Goal: Communication & Community: Participate in discussion

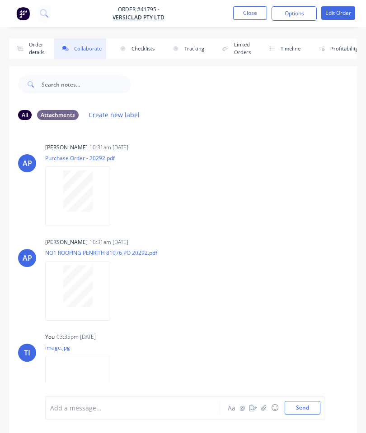
click at [246, 10] on button "Close" at bounding box center [250, 13] width 34 height 14
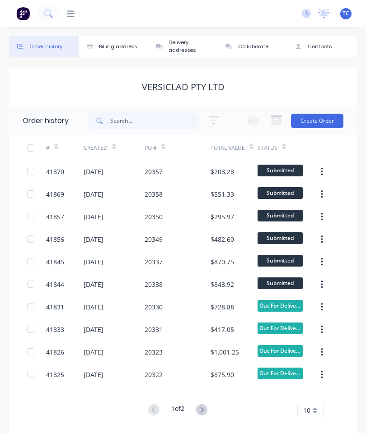
click at [70, 18] on icon at bounding box center [71, 13] width 8 height 9
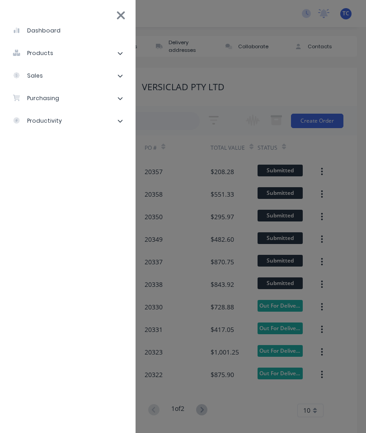
click at [75, 49] on li "products" at bounding box center [67, 53] width 121 height 23
click at [89, 46] on li "products" at bounding box center [67, 53] width 121 height 23
click at [74, 74] on li "sales" at bounding box center [67, 76] width 121 height 23
click at [79, 100] on li "Sales Orders" at bounding box center [71, 98] width 114 height 23
click at [59, 102] on div "Sales Orders" at bounding box center [45, 98] width 51 height 8
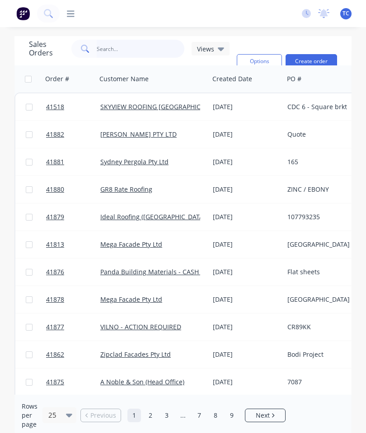
click at [127, 50] on input "text" at bounding box center [141, 49] width 88 height 18
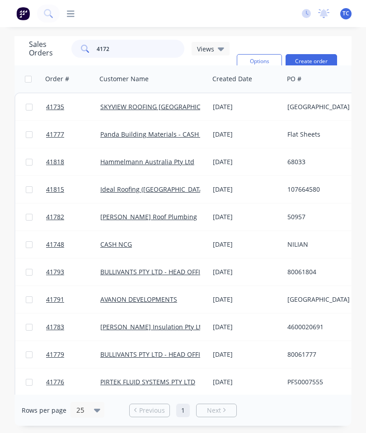
type input "41726"
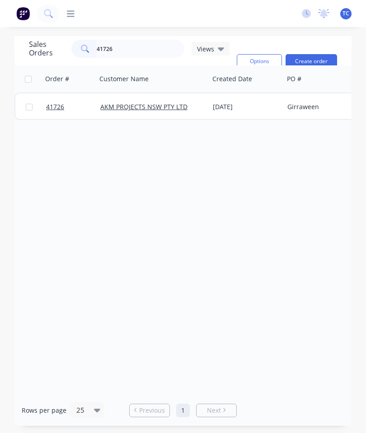
click at [52, 109] on span "41726" at bounding box center [55, 106] width 18 height 9
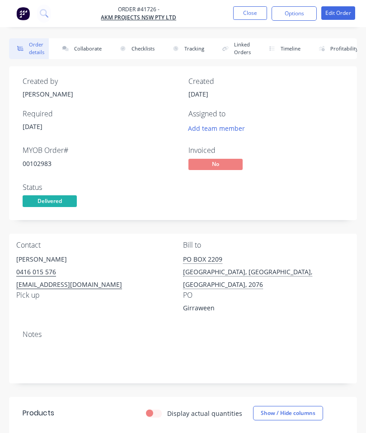
click at [86, 49] on button "Collaborate" at bounding box center [80, 48] width 52 height 21
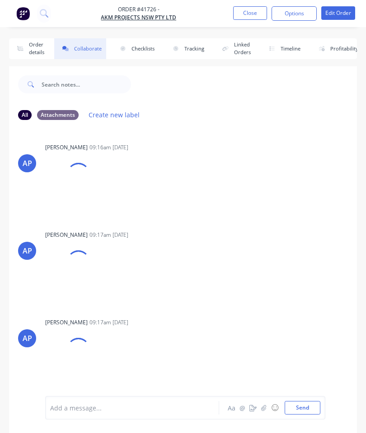
click at [265, 409] on icon "button" at bounding box center [263, 408] width 5 height 6
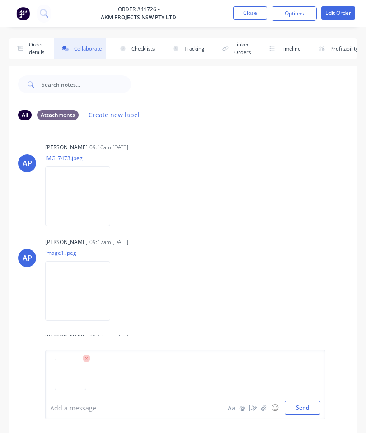
click at [304, 403] on button "Send" at bounding box center [302, 408] width 36 height 14
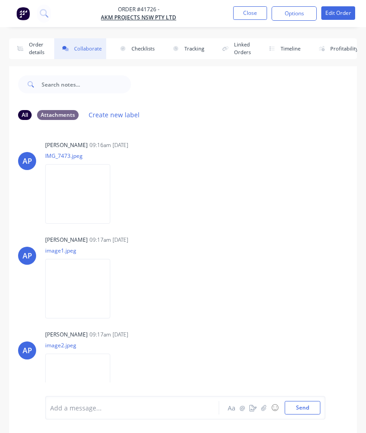
click at [256, 13] on button "Close" at bounding box center [250, 13] width 34 height 14
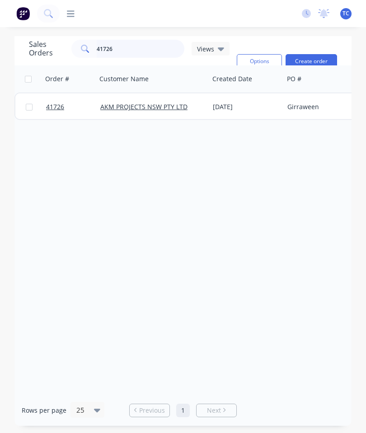
click at [129, 51] on input "41726" at bounding box center [141, 49] width 88 height 18
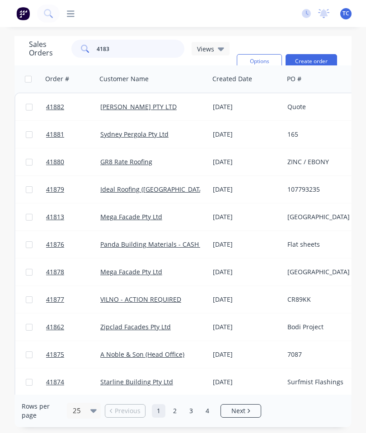
type input "41832"
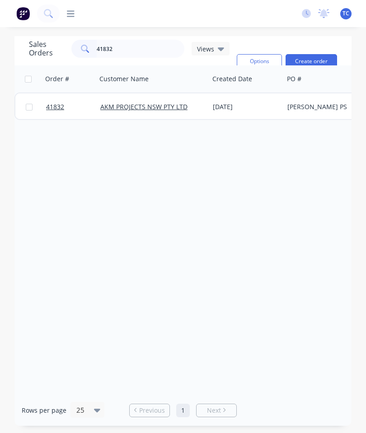
click at [56, 112] on link "41832" at bounding box center [73, 106] width 54 height 27
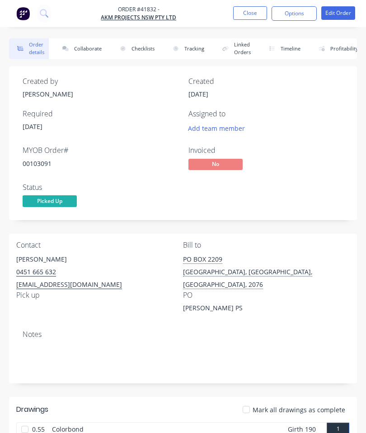
click at [83, 51] on button "Collaborate" at bounding box center [80, 48] width 52 height 21
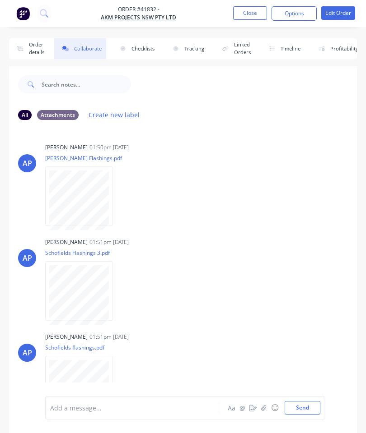
click at [265, 411] on icon "button" at bounding box center [263, 408] width 5 height 6
click at [303, 404] on button "Send" at bounding box center [302, 408] width 36 height 14
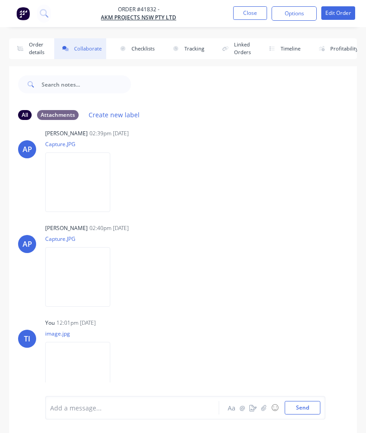
scroll to position [298, 0]
click at [245, 14] on button "Close" at bounding box center [250, 13] width 34 height 14
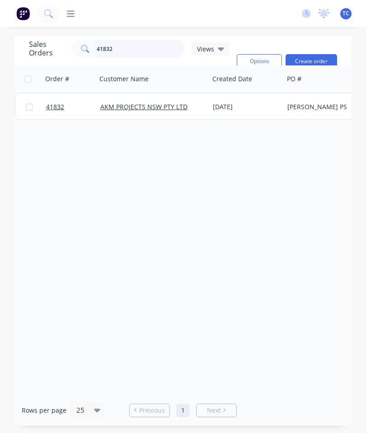
click at [146, 52] on input "41832" at bounding box center [141, 49] width 88 height 18
type input "41850"
click at [53, 107] on span "41850" at bounding box center [55, 106] width 18 height 9
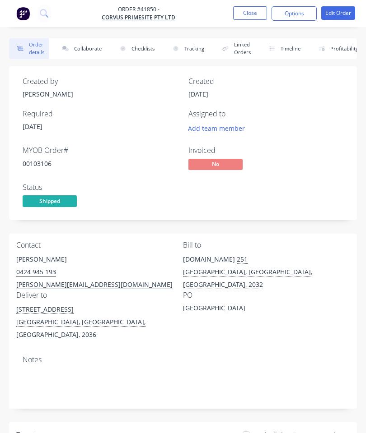
click at [84, 54] on button "Collaborate" at bounding box center [80, 48] width 52 height 21
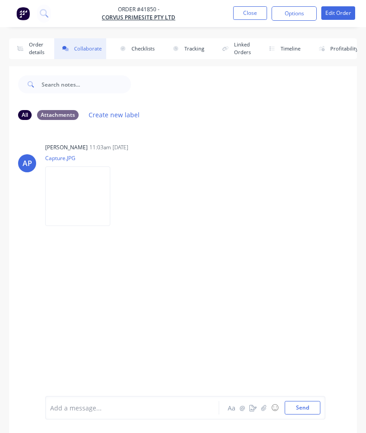
click at [266, 409] on icon "button" at bounding box center [263, 408] width 5 height 6
click at [308, 401] on button "Send" at bounding box center [302, 408] width 36 height 14
click at [247, 15] on button "Close" at bounding box center [250, 13] width 34 height 14
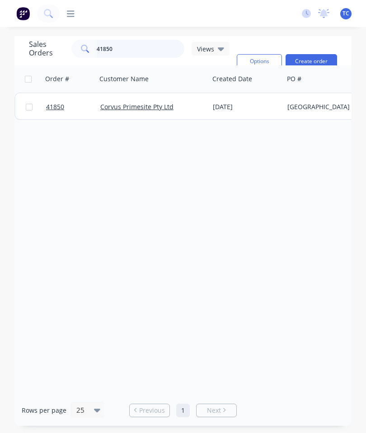
click at [147, 46] on input "41850" at bounding box center [141, 49] width 88 height 18
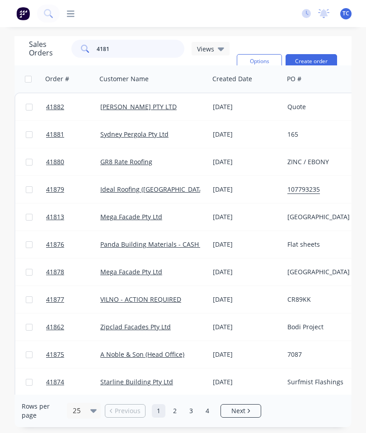
type input "41811"
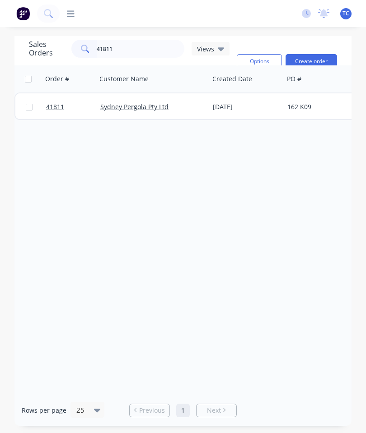
click at [58, 111] on span "41811" at bounding box center [55, 106] width 18 height 9
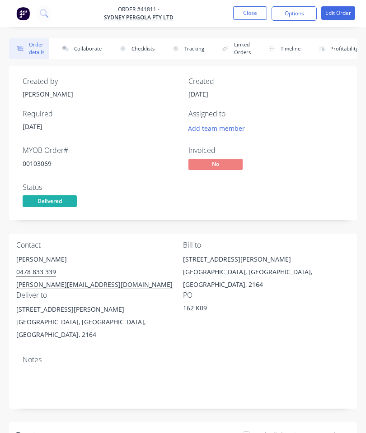
click at [79, 45] on button "Collaborate" at bounding box center [80, 48] width 52 height 21
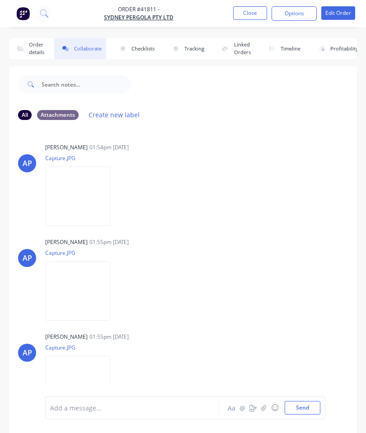
click at [265, 410] on icon "button" at bounding box center [263, 408] width 5 height 6
click at [291, 405] on button "Send" at bounding box center [302, 408] width 36 height 14
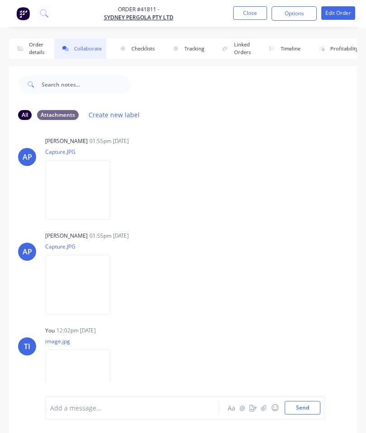
scroll to position [101, 0]
click at [248, 13] on button "Close" at bounding box center [250, 13] width 34 height 14
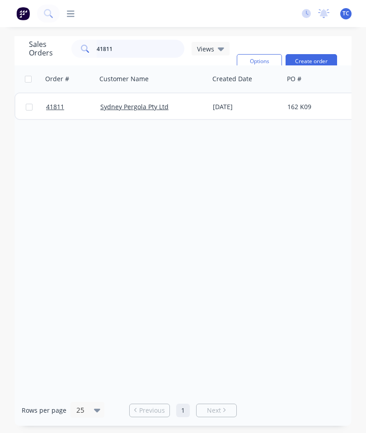
click at [158, 52] on input "41811" at bounding box center [141, 49] width 88 height 18
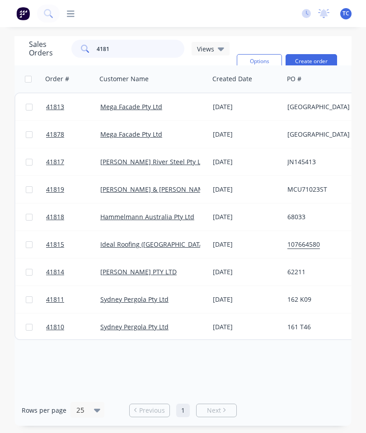
type input "41810"
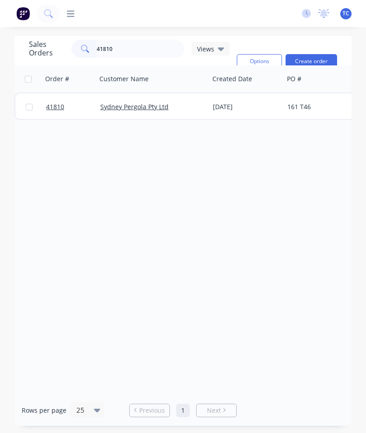
click at [55, 105] on span "41810" at bounding box center [55, 106] width 18 height 9
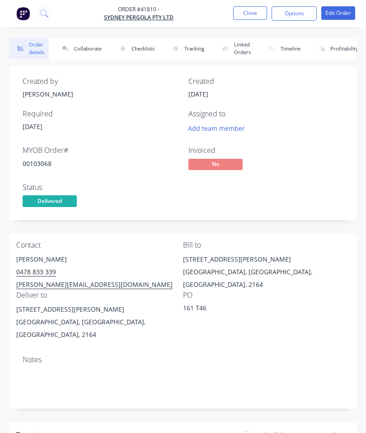
click at [84, 51] on button "Collaborate" at bounding box center [80, 48] width 52 height 21
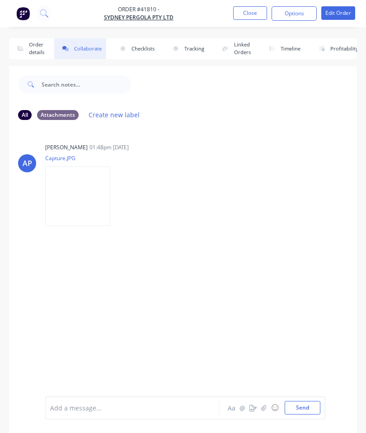
click at [262, 410] on icon "button" at bounding box center [263, 408] width 5 height 6
click at [298, 407] on button "Send" at bounding box center [302, 408] width 36 height 14
click at [246, 19] on button "Close" at bounding box center [250, 13] width 34 height 14
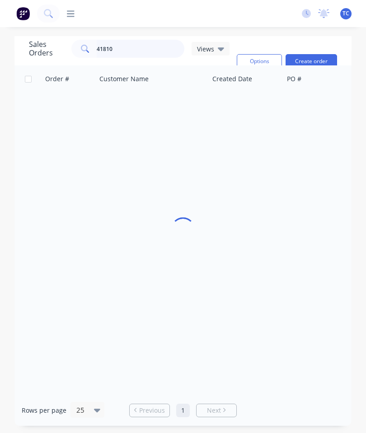
click at [146, 54] on input "41810" at bounding box center [141, 49] width 88 height 18
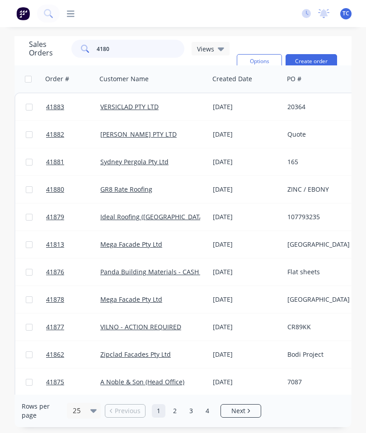
type input "41807"
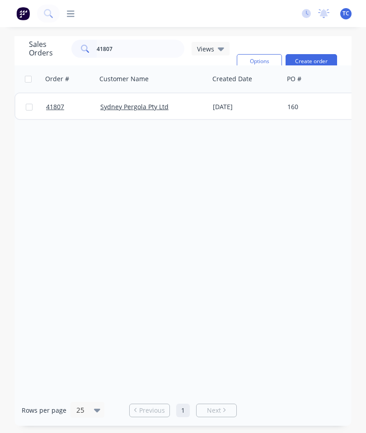
click at [53, 110] on span "41807" at bounding box center [55, 106] width 18 height 9
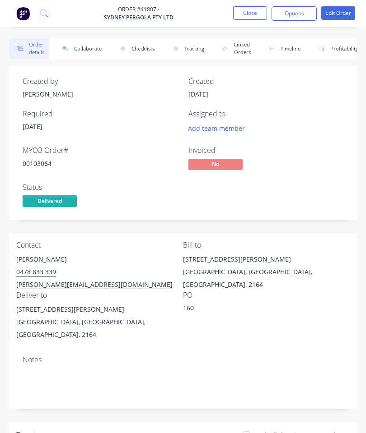
click at [85, 47] on button "Collaborate" at bounding box center [80, 48] width 52 height 21
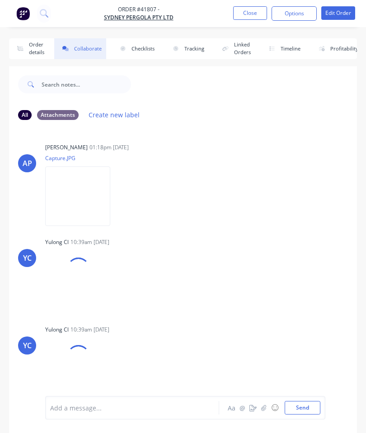
click at [259, 408] on button "button" at bounding box center [263, 408] width 11 height 11
click at [304, 407] on button "Send" at bounding box center [302, 408] width 36 height 14
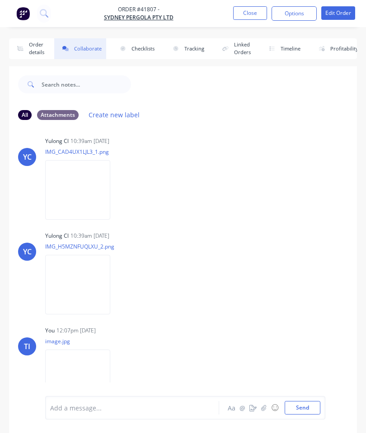
scroll to position [101, 0]
click at [252, 12] on button "Close" at bounding box center [250, 13] width 34 height 14
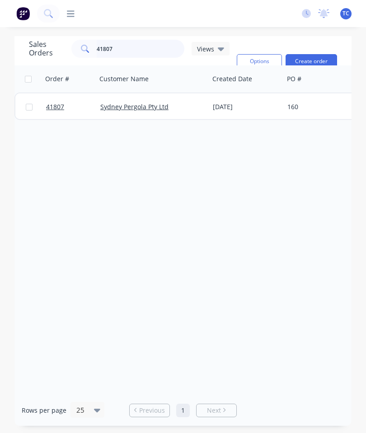
click at [149, 49] on input "41807" at bounding box center [141, 49] width 88 height 18
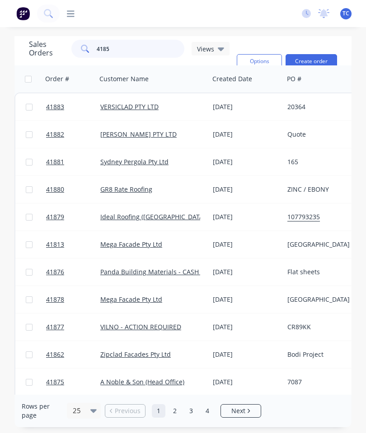
type input "41852"
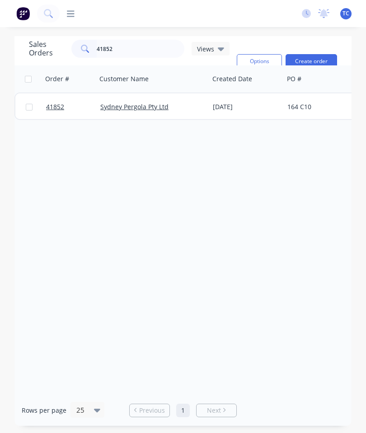
click at [57, 110] on span "41852" at bounding box center [55, 106] width 18 height 9
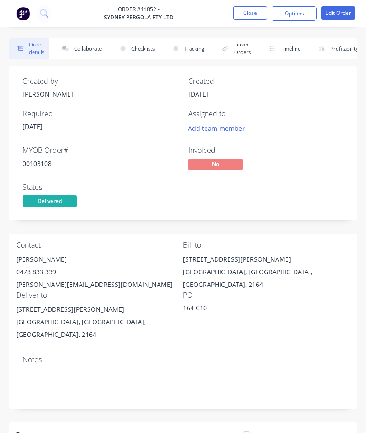
click at [88, 47] on button "Collaborate" at bounding box center [80, 48] width 52 height 21
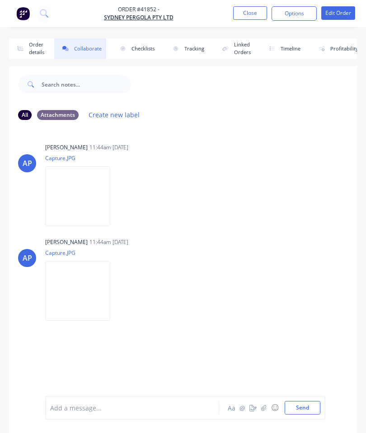
click at [264, 404] on button "button" at bounding box center [263, 408] width 11 height 11
click at [305, 402] on button "Send" at bounding box center [302, 408] width 36 height 14
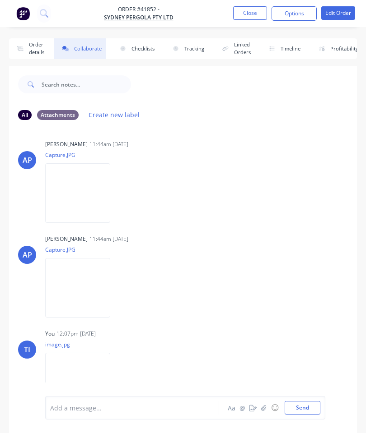
scroll to position [3, 0]
click at [244, 11] on button "Close" at bounding box center [250, 13] width 34 height 14
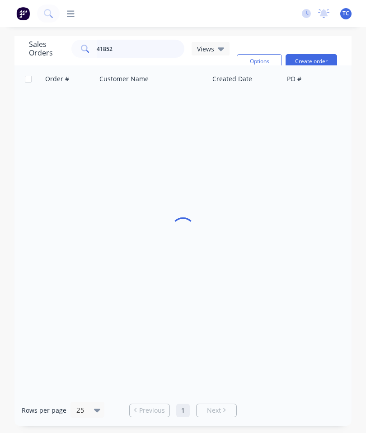
click at [153, 51] on input "41852" at bounding box center [141, 49] width 88 height 18
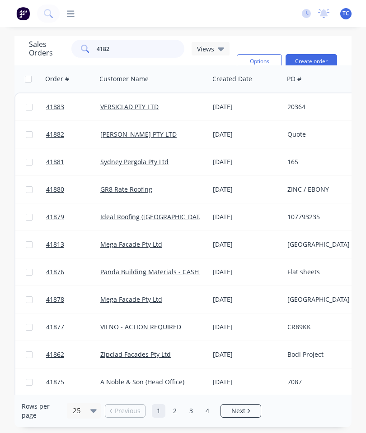
type input "41827"
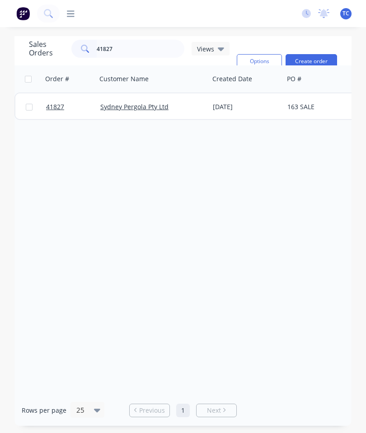
click at [58, 107] on span "41827" at bounding box center [55, 106] width 18 height 9
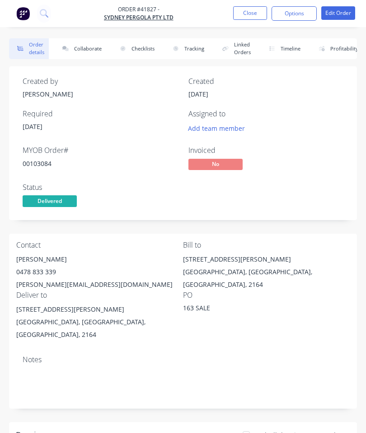
click at [94, 47] on button "Collaborate" at bounding box center [80, 48] width 52 height 21
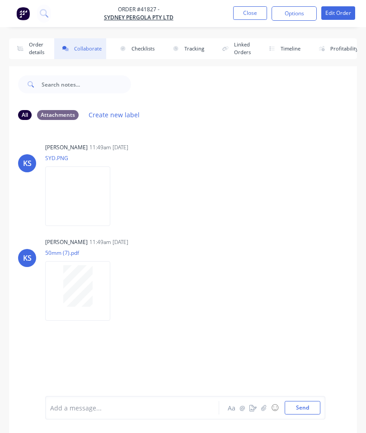
click at [266, 412] on button "button" at bounding box center [263, 408] width 11 height 11
click at [308, 409] on button "Send" at bounding box center [302, 408] width 36 height 14
click at [248, 12] on button "Close" at bounding box center [250, 13] width 34 height 14
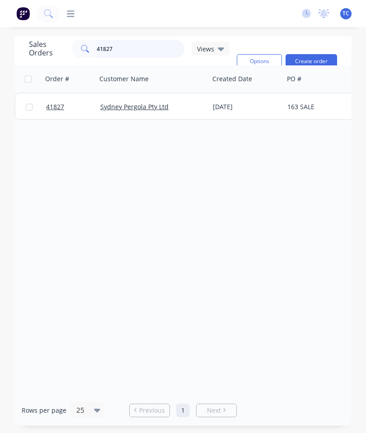
click at [147, 49] on input "41827" at bounding box center [141, 49] width 88 height 18
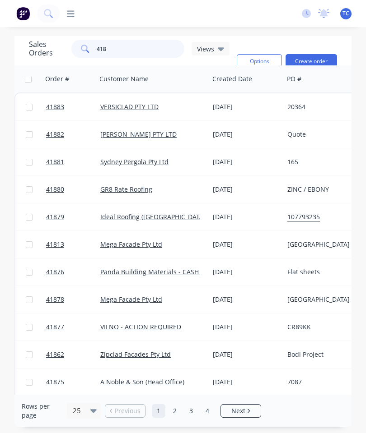
click at [143, 53] on input "418" at bounding box center [141, 49] width 88 height 18
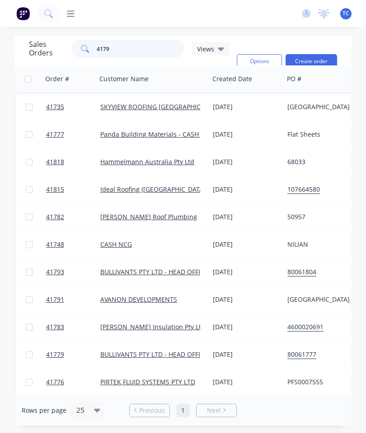
type input "41791"
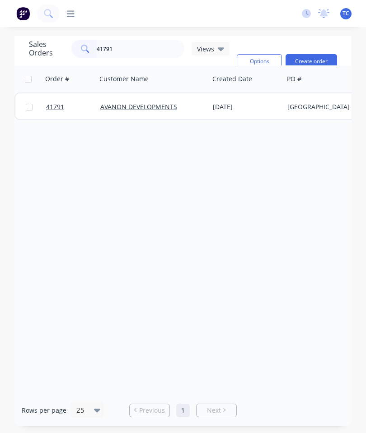
click at [55, 114] on link "41791" at bounding box center [73, 106] width 54 height 27
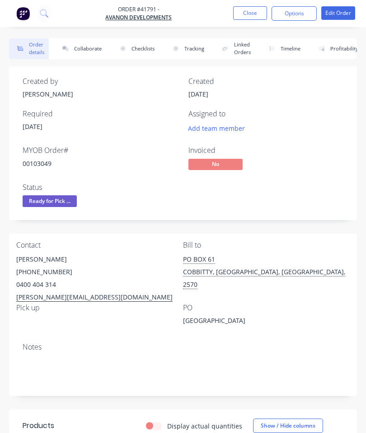
click at [95, 48] on button "Collaborate" at bounding box center [80, 48] width 52 height 21
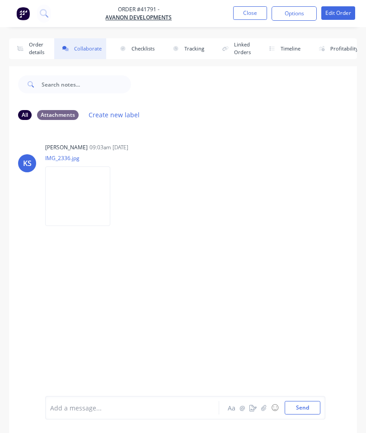
click at [262, 410] on icon "button" at bounding box center [263, 408] width 5 height 6
click at [301, 405] on button "Send" at bounding box center [302, 408] width 36 height 14
click at [257, 14] on button "Close" at bounding box center [250, 13] width 34 height 14
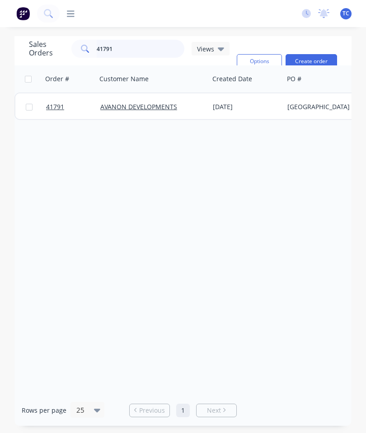
click at [146, 52] on input "41791" at bounding box center [141, 49] width 88 height 18
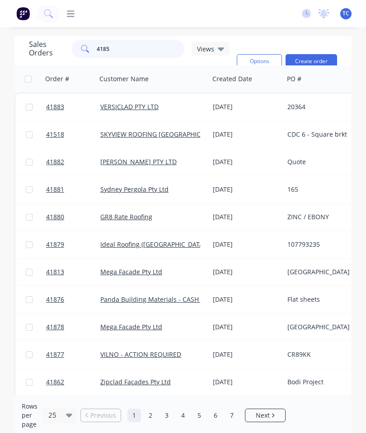
type input "41858"
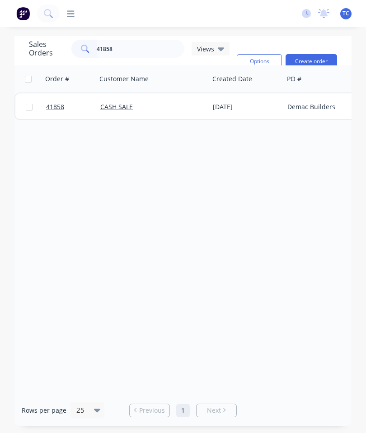
click at [53, 107] on span "41858" at bounding box center [55, 106] width 18 height 9
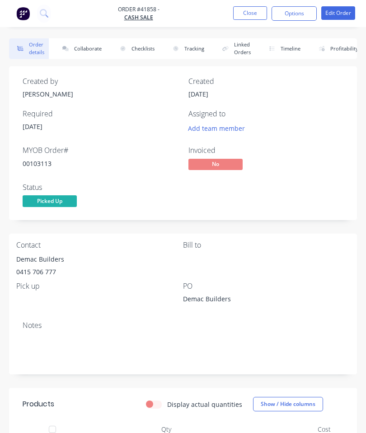
click at [86, 48] on button "Collaborate" at bounding box center [80, 48] width 52 height 21
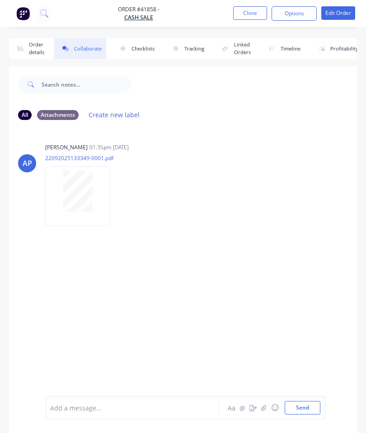
click at [263, 408] on icon "button" at bounding box center [263, 408] width 5 height 6
click at [303, 408] on button "Send" at bounding box center [302, 408] width 36 height 14
click at [252, 10] on button "Close" at bounding box center [250, 13] width 34 height 14
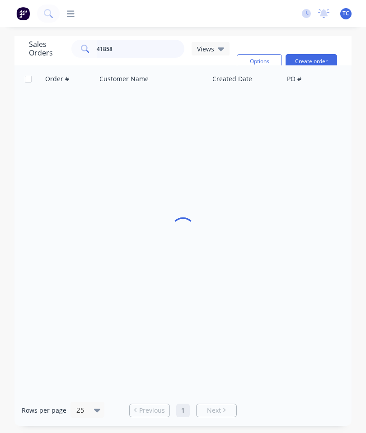
click at [144, 47] on input "41858" at bounding box center [141, 49] width 88 height 18
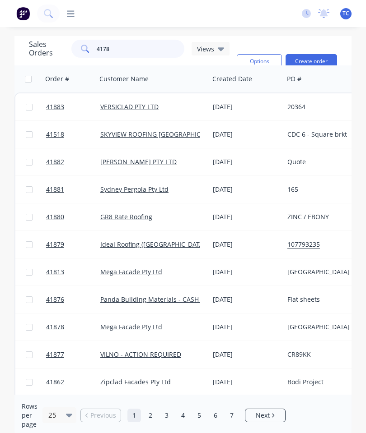
type input "41782"
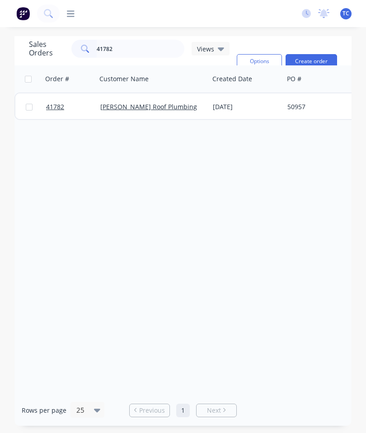
click at [53, 108] on span "41782" at bounding box center [55, 106] width 18 height 9
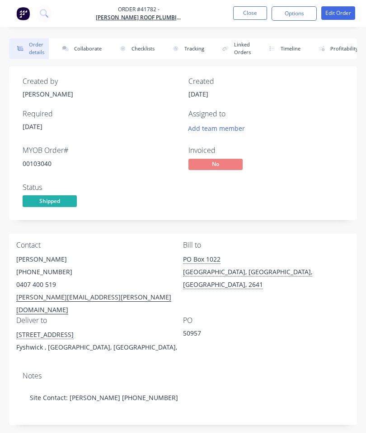
click at [85, 49] on button "Collaborate" at bounding box center [80, 48] width 52 height 21
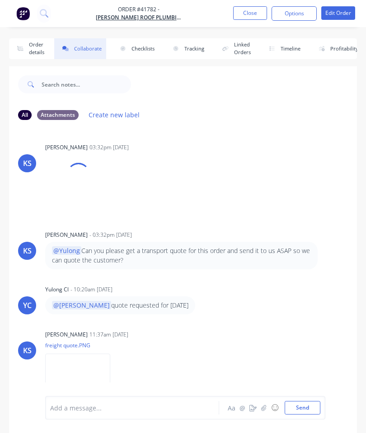
click at [265, 403] on button "button" at bounding box center [263, 408] width 11 height 11
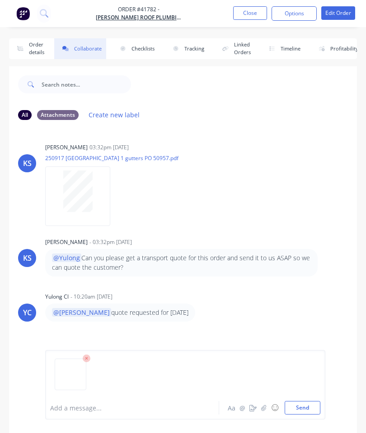
click at [300, 404] on button "Send" at bounding box center [302, 408] width 36 height 14
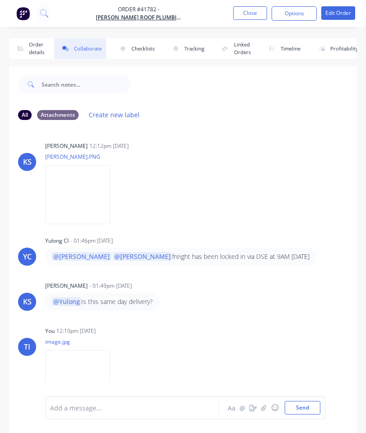
scroll to position [344, 0]
click at [253, 16] on button "Close" at bounding box center [250, 13] width 34 height 14
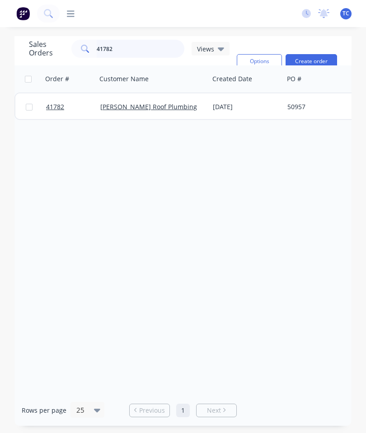
click at [144, 52] on input "41782" at bounding box center [141, 49] width 88 height 18
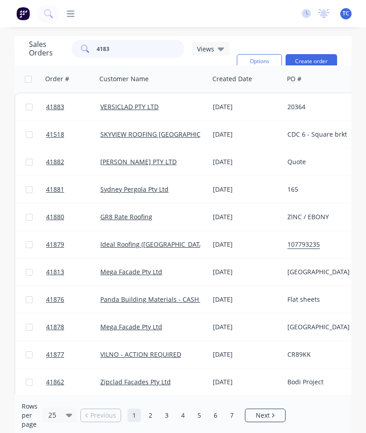
type input "41837"
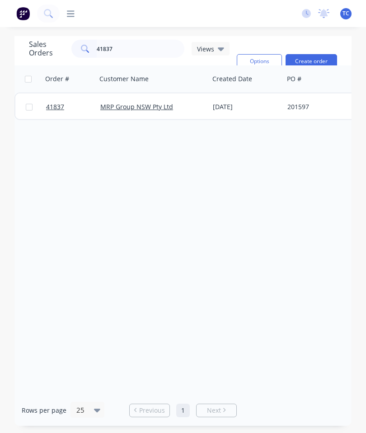
click at [56, 109] on span "41837" at bounding box center [55, 106] width 18 height 9
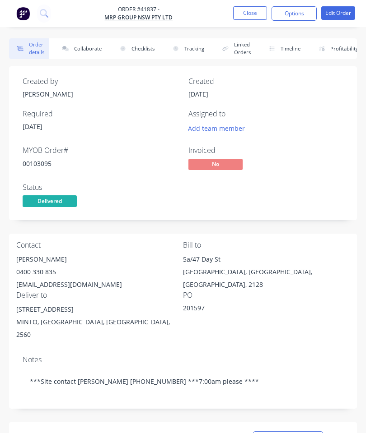
click at [87, 51] on button "Collaborate" at bounding box center [80, 48] width 52 height 21
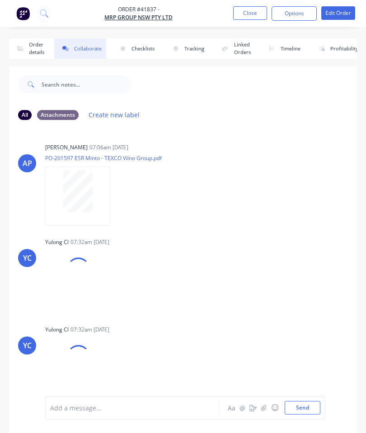
click at [266, 412] on button "button" at bounding box center [263, 408] width 11 height 11
click at [303, 412] on button "Send" at bounding box center [302, 408] width 36 height 14
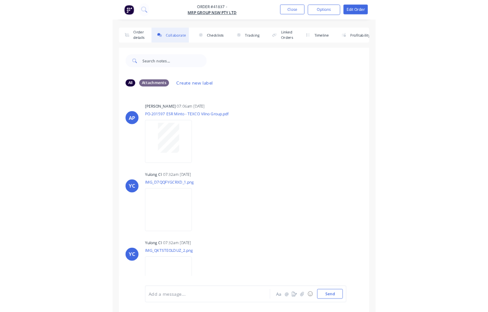
scroll to position [396, 0]
